Goal: Check status

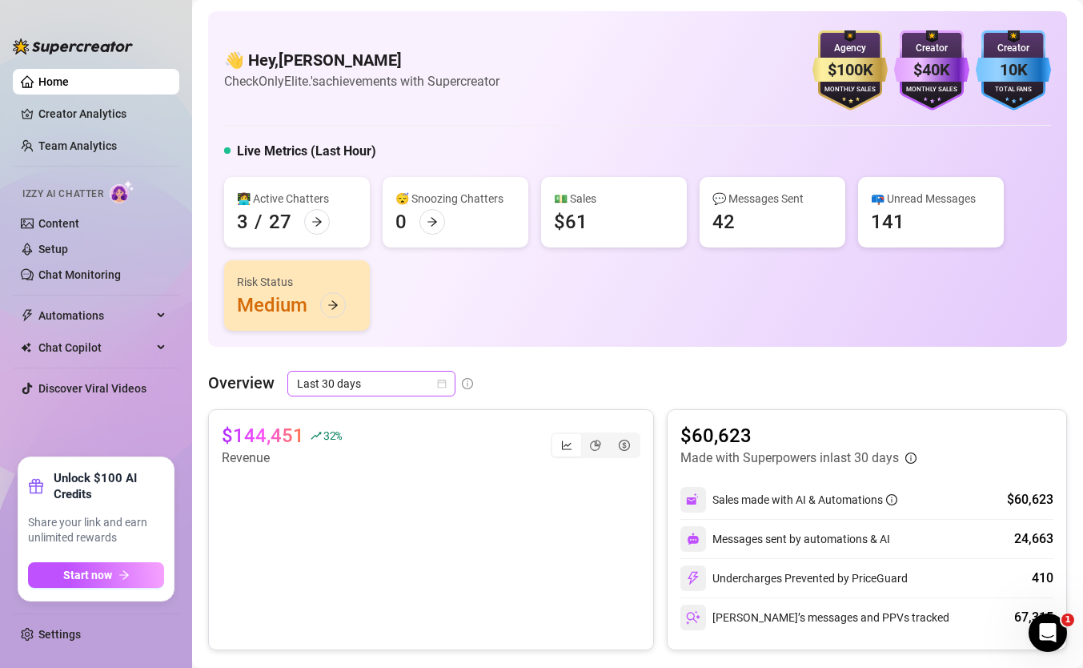
click at [358, 383] on span "Last 30 days" at bounding box center [371, 384] width 149 height 24
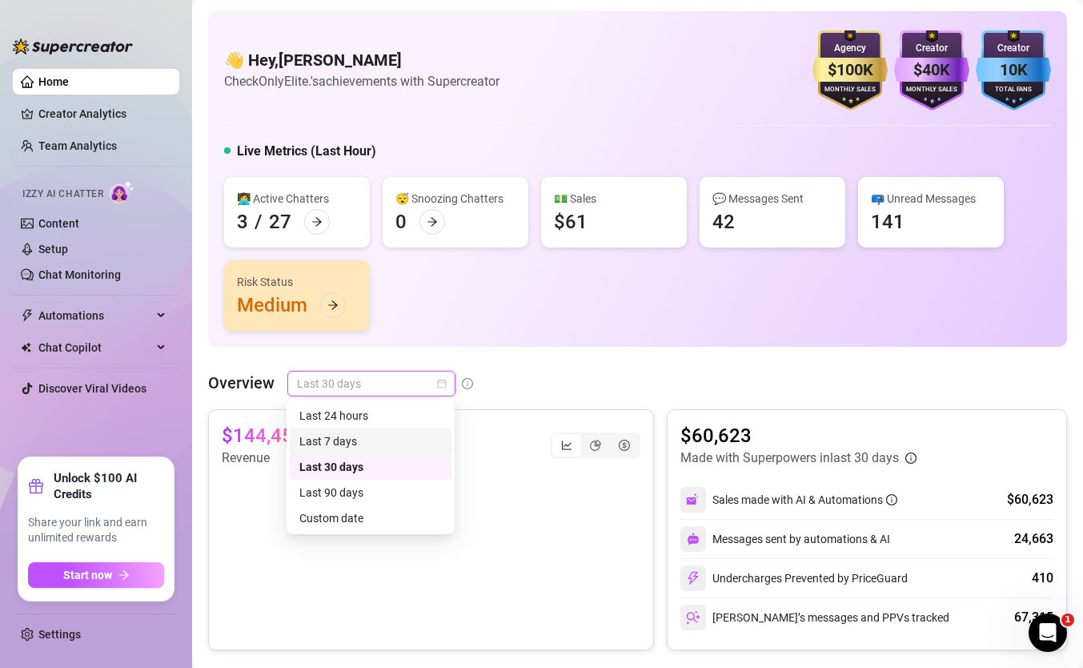
click at [299, 95] on div "👋 Hey, [PERSON_NAME] Check OnlyElite.'s achievements with Supercreator $100K Ag…" at bounding box center [637, 70] width 827 height 80
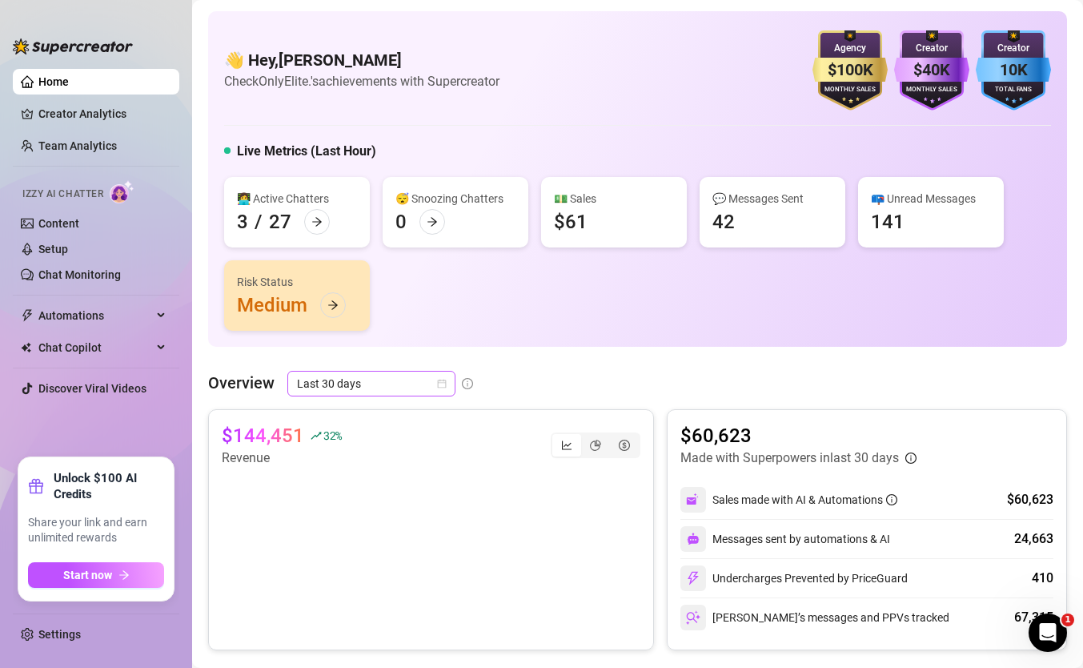
click at [356, 385] on span "Last 30 days" at bounding box center [371, 384] width 149 height 24
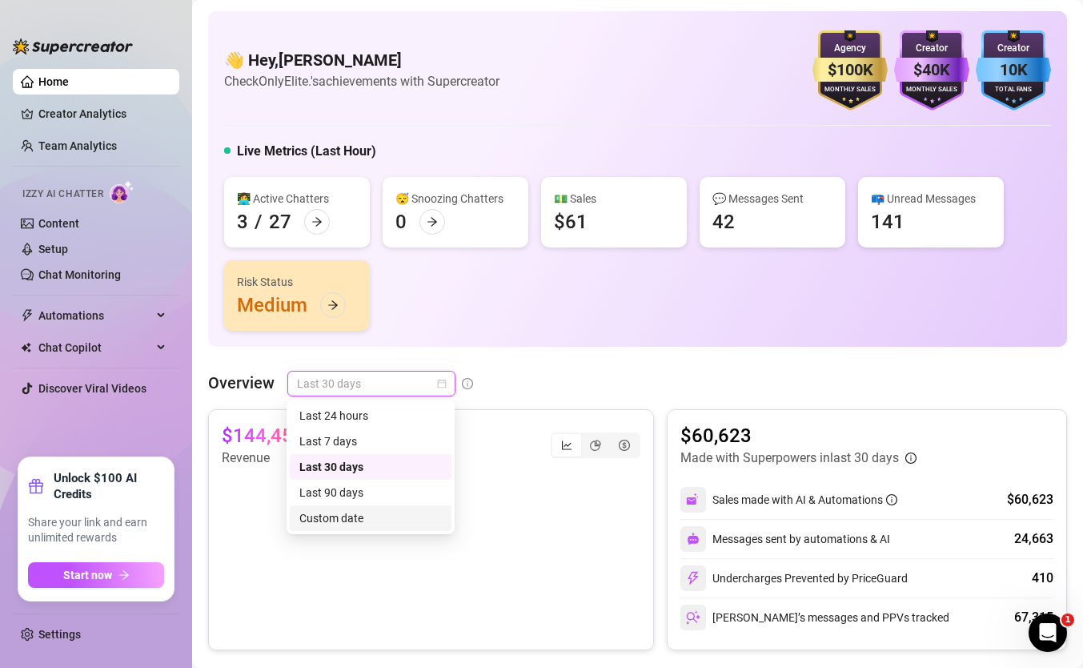
click at [348, 532] on div "Last 90 days Custom date Last 24 hours Last 7 days Last 30 days Last 90 days Cu…" at bounding box center [371, 467] width 168 height 135
click at [356, 517] on div "Custom date" at bounding box center [370, 518] width 143 height 18
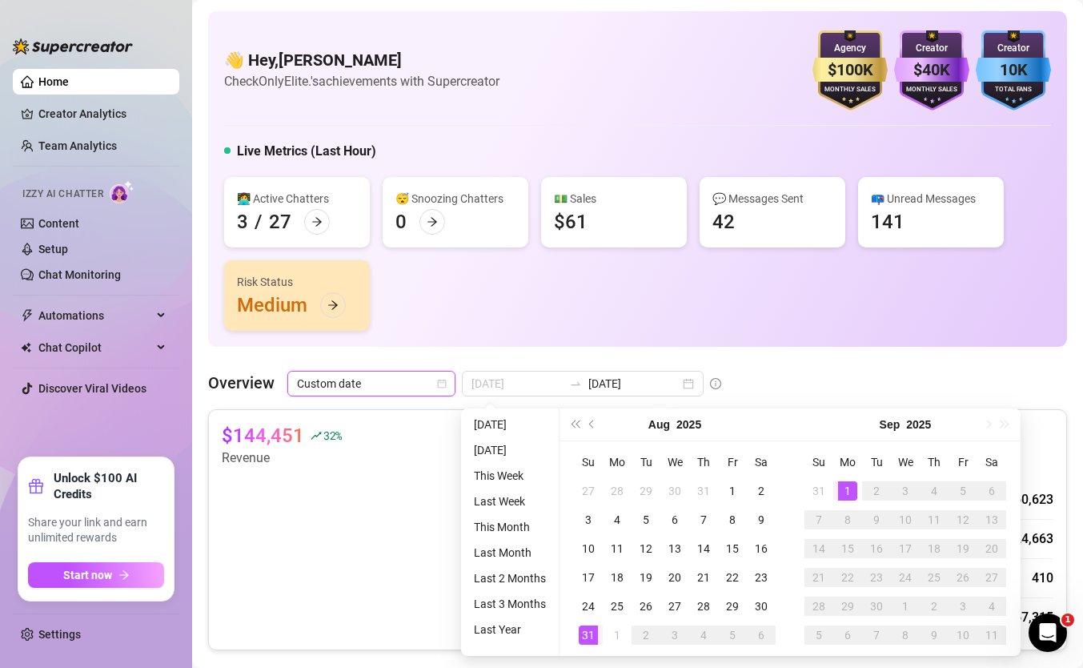
click at [587, 636] on div "31" at bounding box center [588, 634] width 19 height 19
type input "[DATE]"
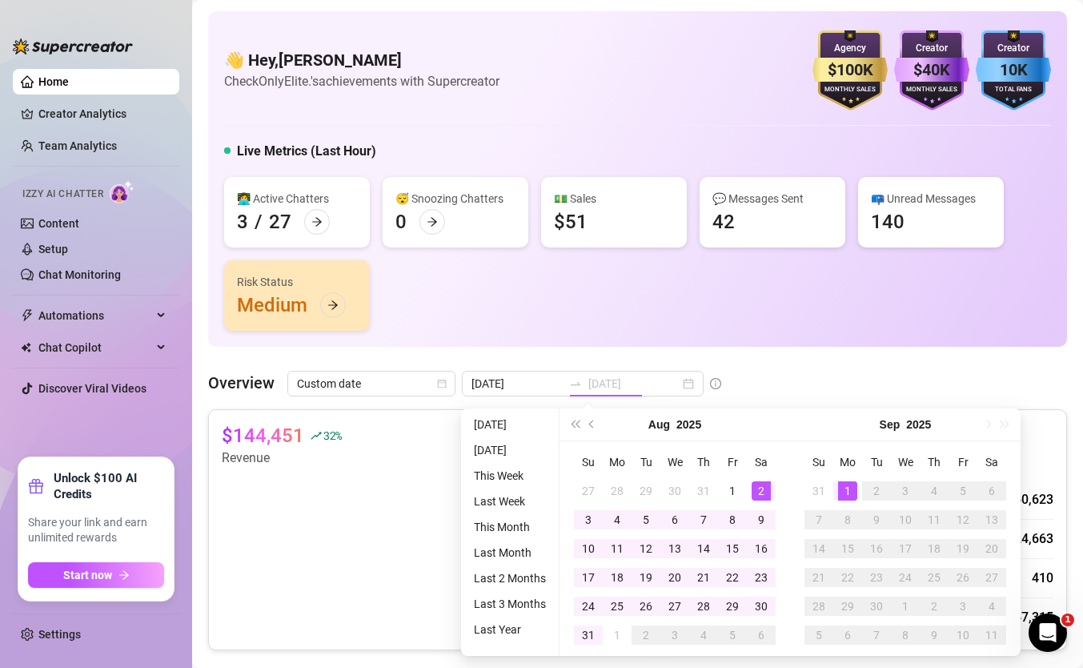
click at [850, 491] on div "1" at bounding box center [847, 490] width 19 height 19
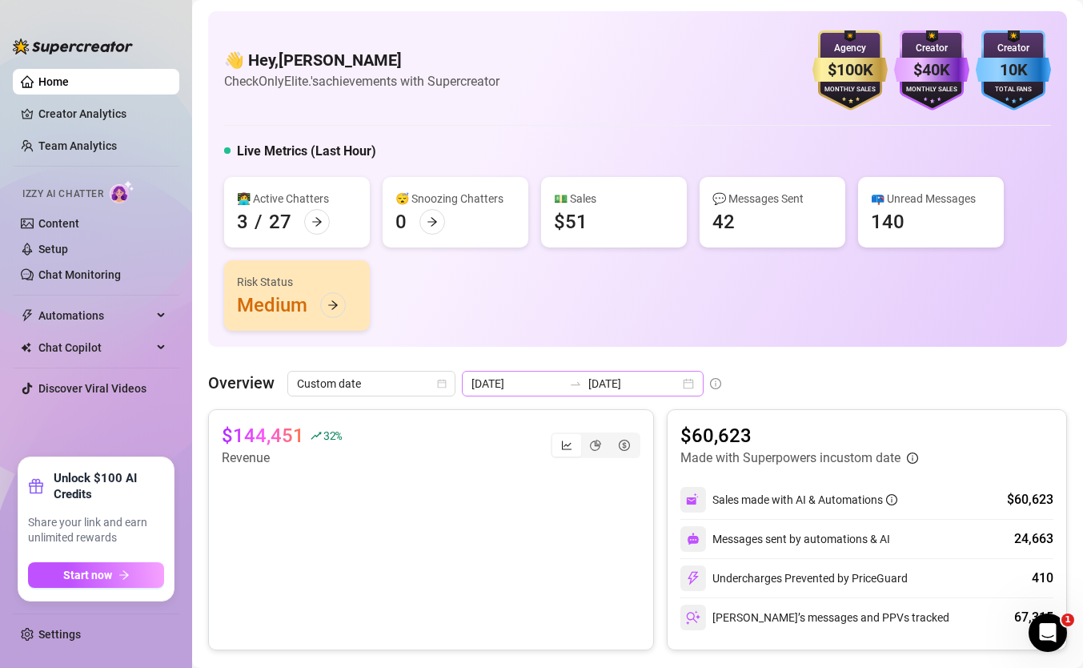
click at [563, 386] on div at bounding box center [576, 383] width 26 height 13
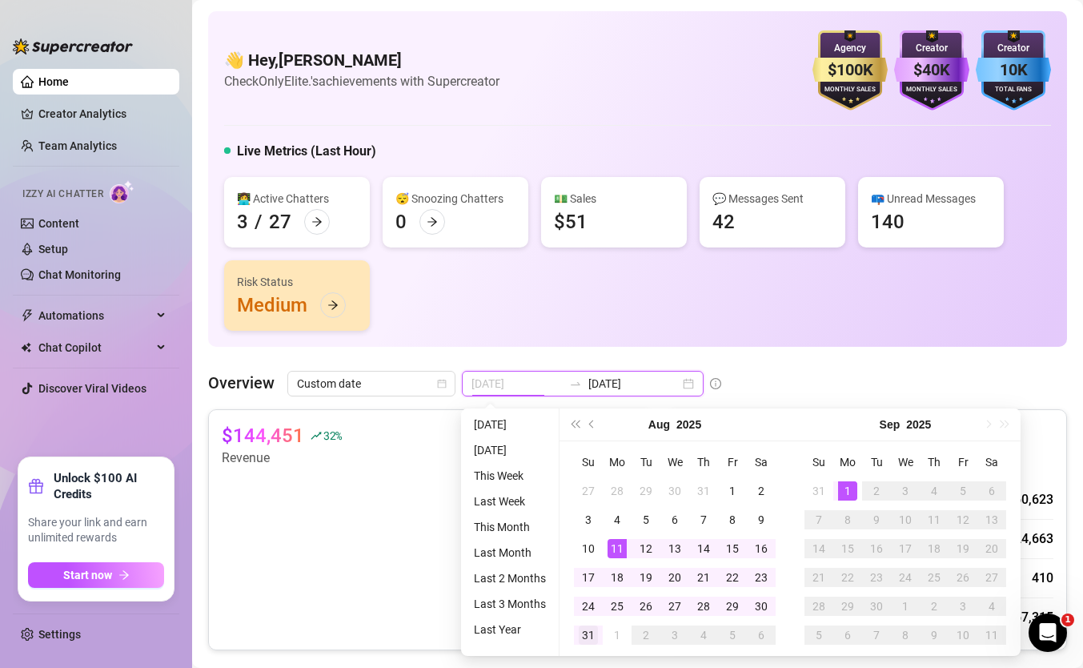
type input "[DATE]"
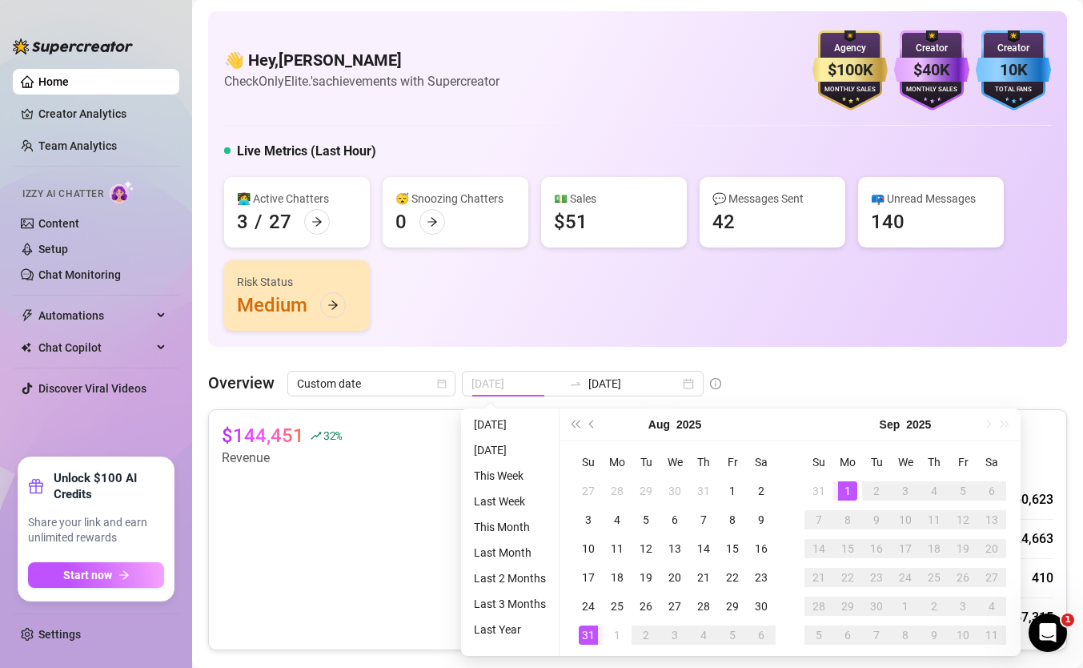
click at [585, 640] on div "31" at bounding box center [588, 634] width 19 height 19
type input "[DATE]"
click at [841, 485] on div "1" at bounding box center [847, 490] width 19 height 19
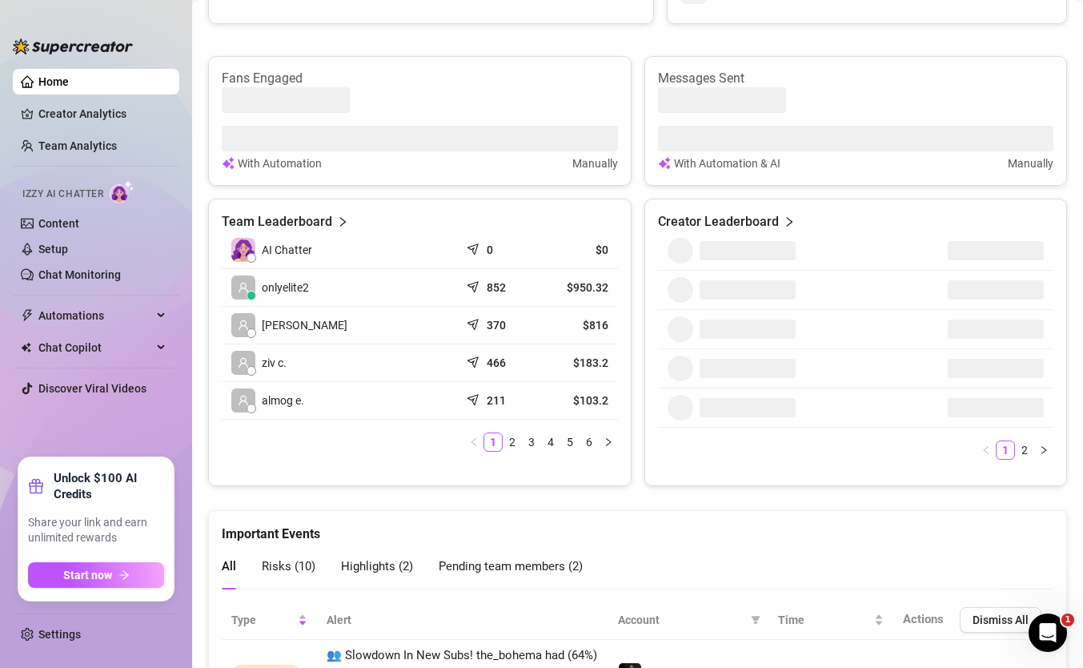
scroll to position [613, 0]
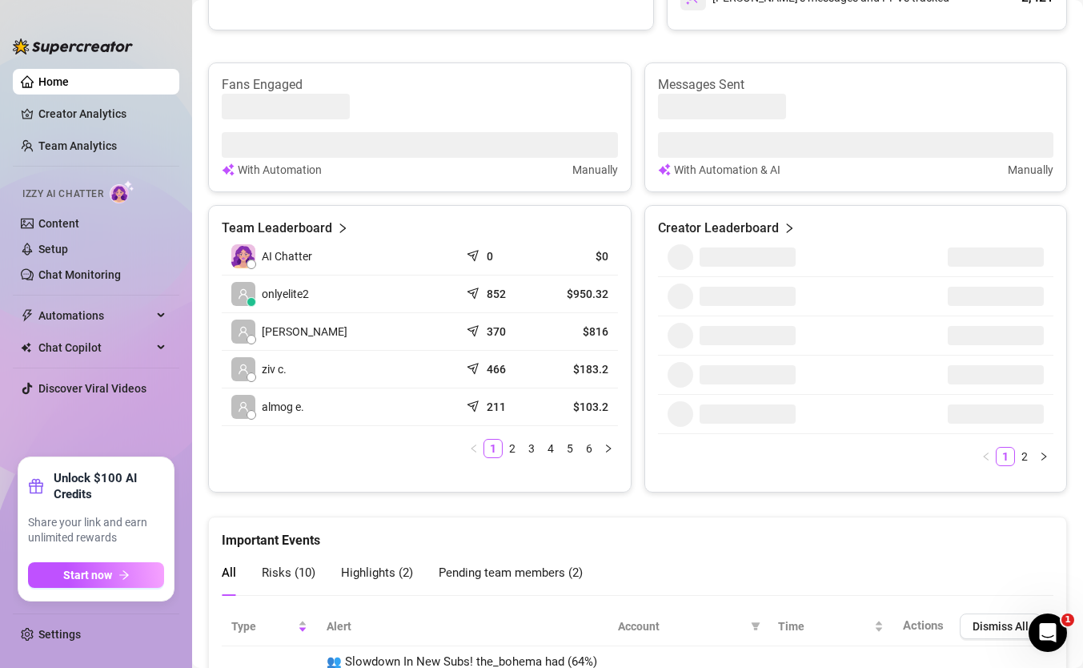
click at [589, 289] on article "$950.32" at bounding box center [579, 294] width 60 height 16
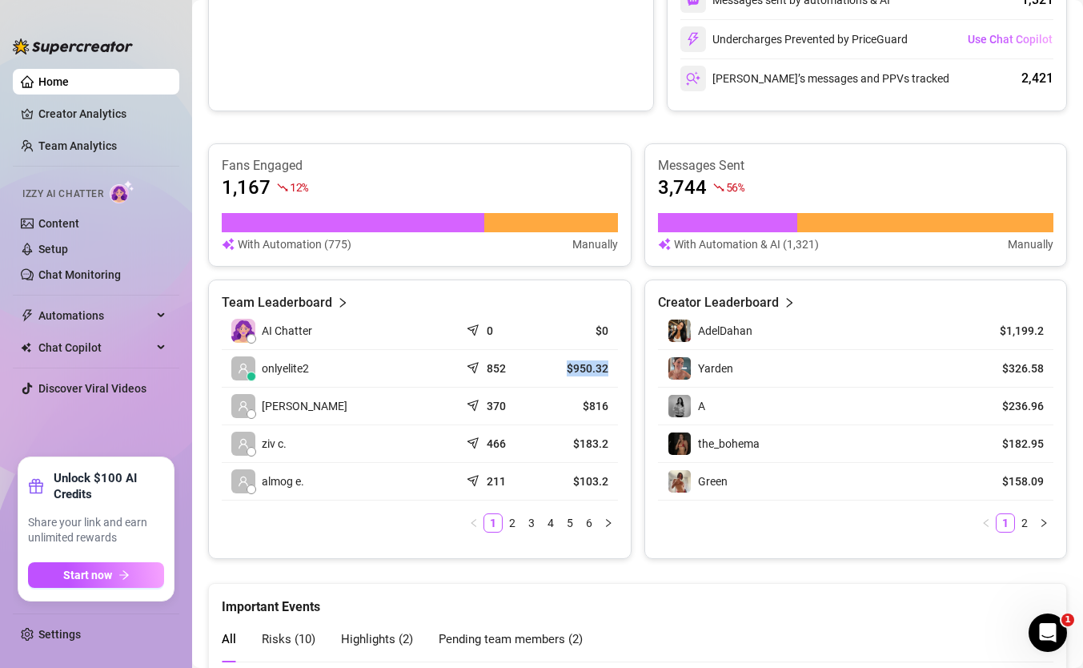
scroll to position [525, 0]
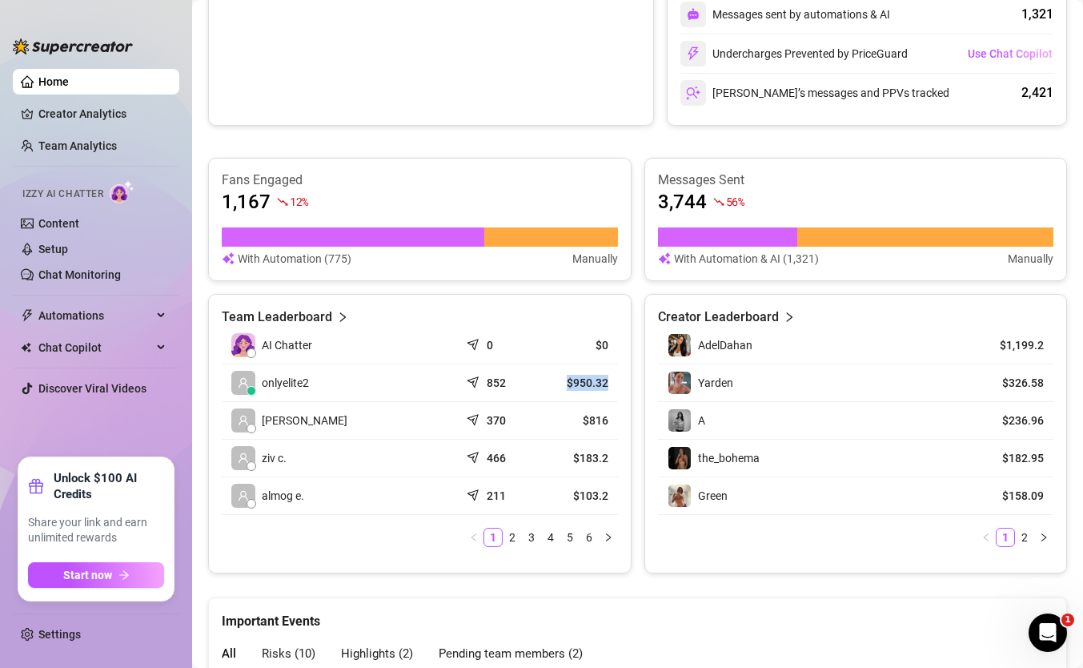
click at [549, 386] on article "$950.32" at bounding box center [579, 383] width 60 height 16
click at [571, 374] on td "$950.32" at bounding box center [578, 383] width 79 height 38
click at [571, 375] on article "$950.32" at bounding box center [579, 383] width 60 height 16
click at [571, 378] on article "$950.32" at bounding box center [579, 383] width 60 height 16
